Goal: Task Accomplishment & Management: Manage account settings

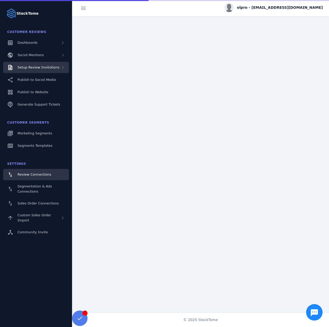
click at [43, 68] on span "Setup Review Invitations" at bounding box center [39, 67] width 42 height 4
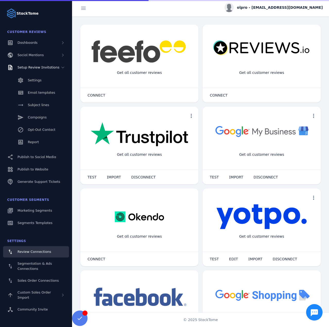
click at [38, 123] on div "Settings Email templates Subject lines Campaigns Opt-Out Contact Report" at bounding box center [36, 111] width 72 height 77
click at [36, 139] on link "Report" at bounding box center [36, 142] width 66 height 11
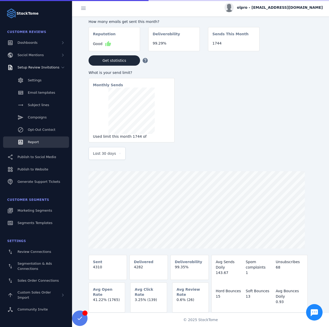
click at [109, 156] on span "Last 30 days" at bounding box center [104, 154] width 23 height 6
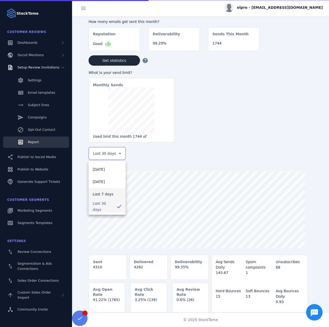
click at [103, 189] on mat-option "Last 7 days" at bounding box center [107, 194] width 37 height 12
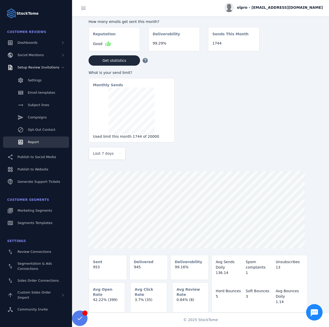
click at [273, 13] on user "olpro - [EMAIL_ADDRESS][DOMAIN_NAME]" at bounding box center [274, 8] width 98 height 11
click at [278, 13] on div "olpro - [EMAIL_ADDRESS][DOMAIN_NAME]" at bounding box center [200, 8] width 257 height 16
click at [275, 9] on span "olpro - [EMAIL_ADDRESS][DOMAIN_NAME]" at bounding box center [280, 7] width 86 height 5
click at [300, 54] on button "Sign out" at bounding box center [304, 50] width 37 height 12
